Goal: Task Accomplishment & Management: Use online tool/utility

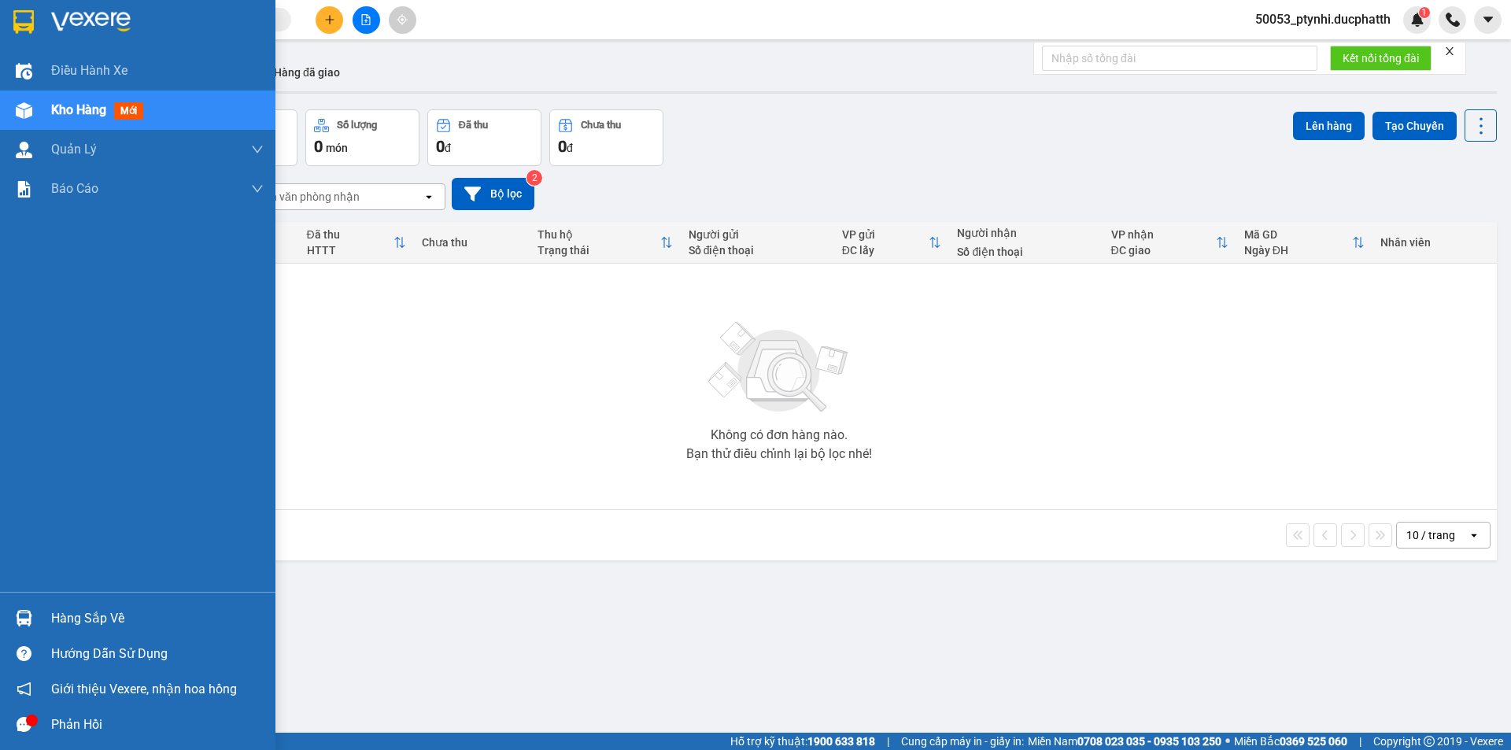
click at [31, 605] on div at bounding box center [24, 618] width 28 height 28
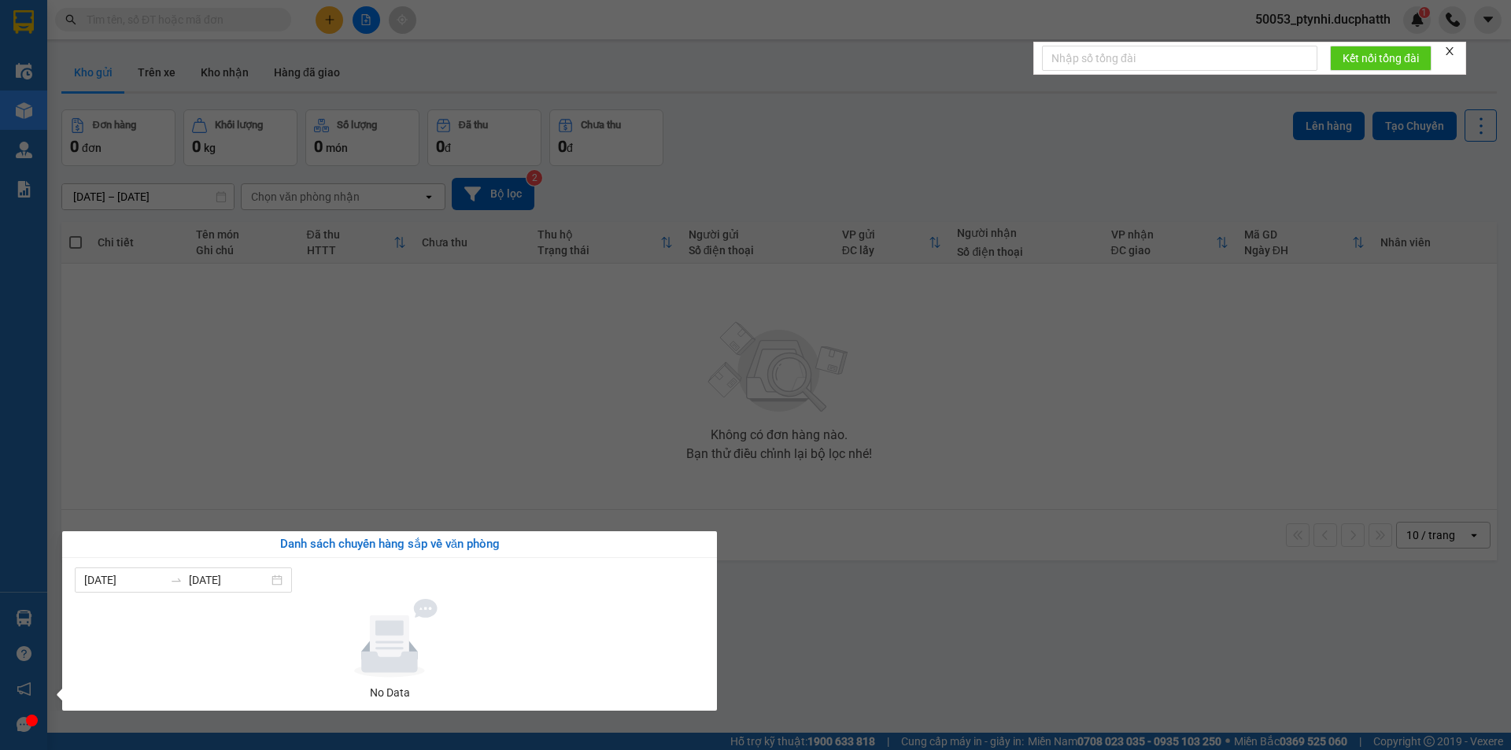
click at [347, 426] on section "Kết quả tìm kiếm ( 0 ) Bộ lọc No Data 50053_ptynhi.ducphatth 1 Điều hành xe Kho…" at bounding box center [755, 375] width 1511 height 750
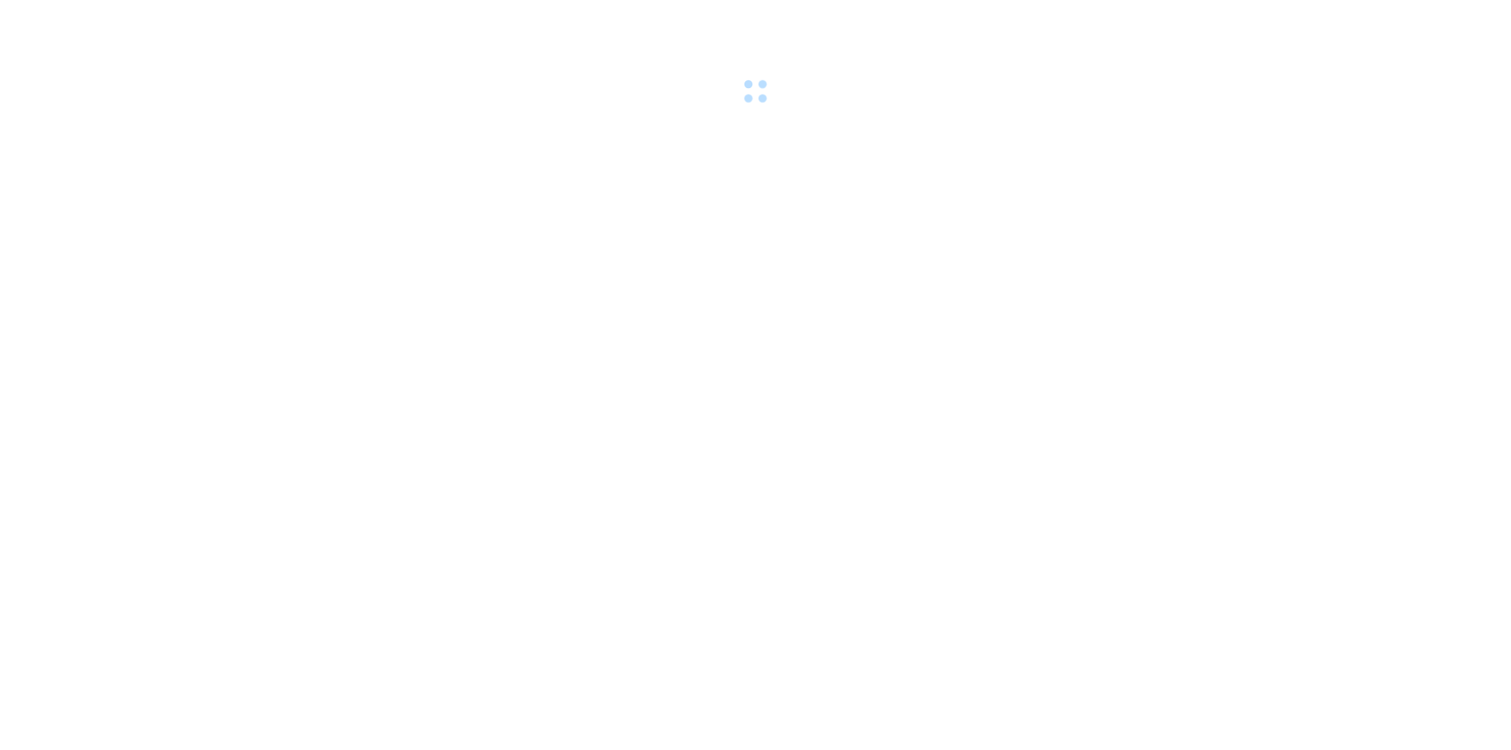
click at [157, 413] on body at bounding box center [755, 375] width 1511 height 750
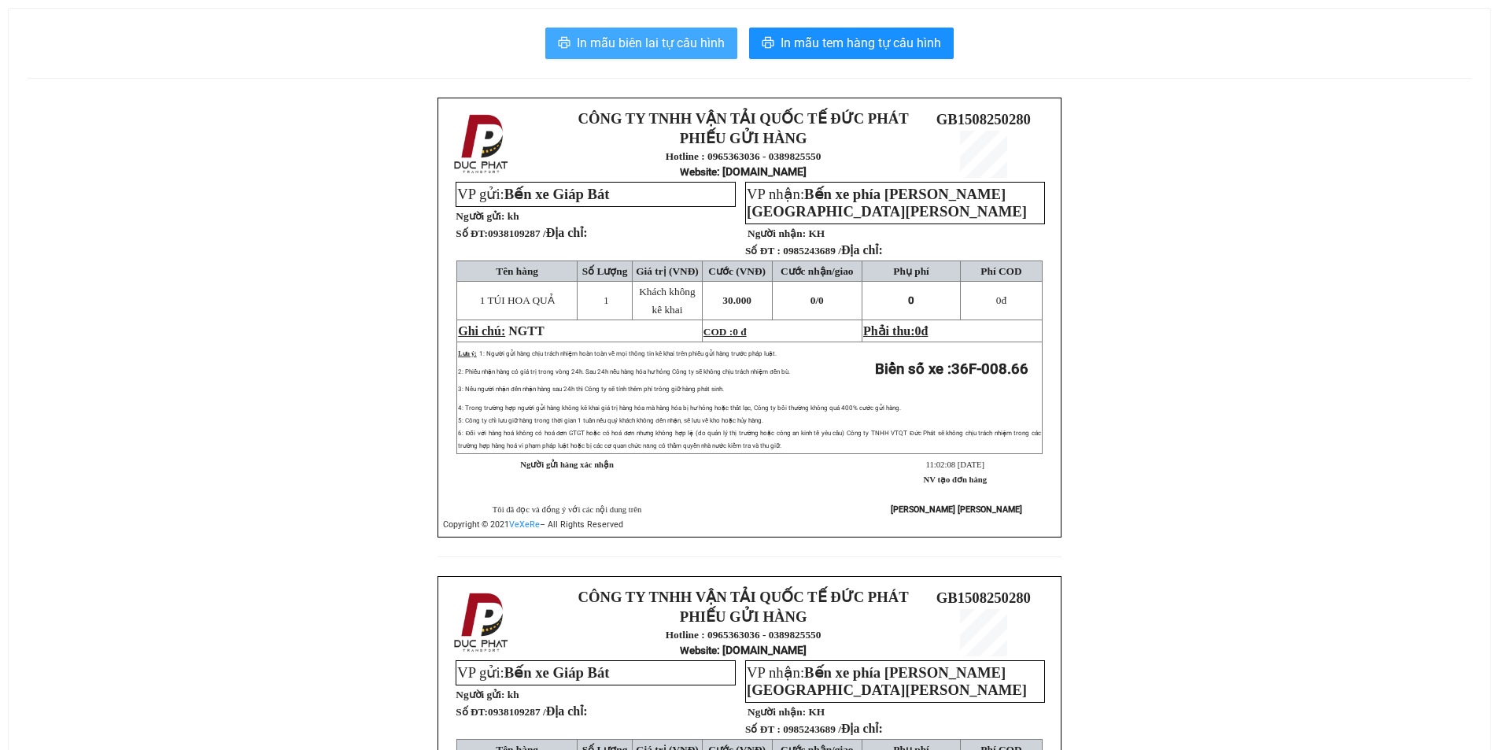
click at [633, 43] on span "In mẫu biên lai tự cấu hình" at bounding box center [651, 43] width 148 height 20
